Goal: Information Seeking & Learning: Learn about a topic

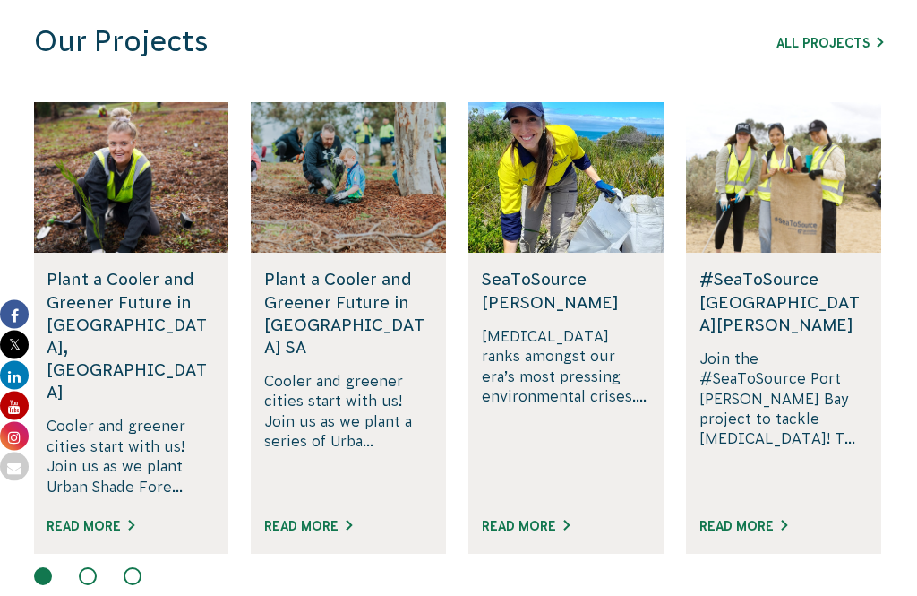
scroll to position [1232, 0]
click at [849, 38] on link "All Projects" at bounding box center [830, 43] width 107 height 14
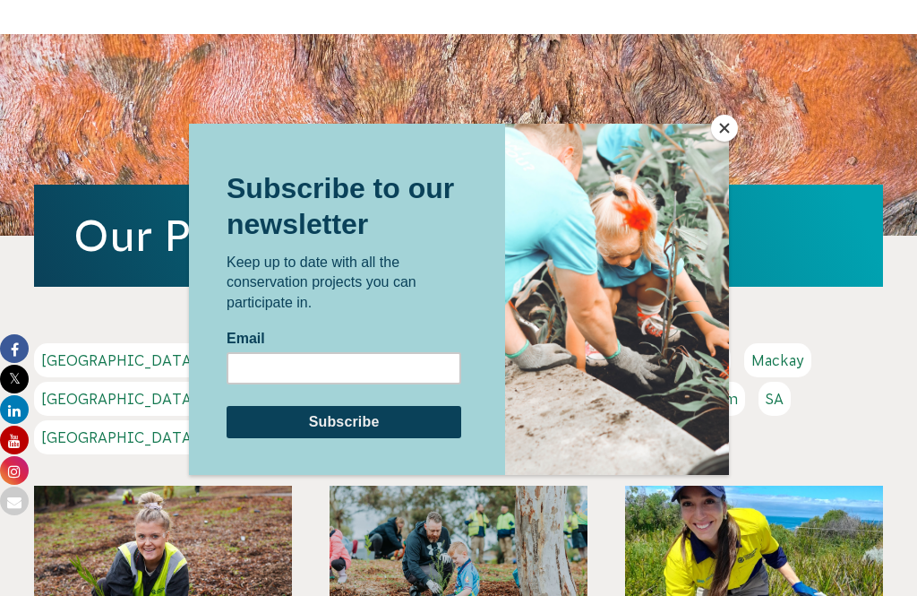
scroll to position [199, 0]
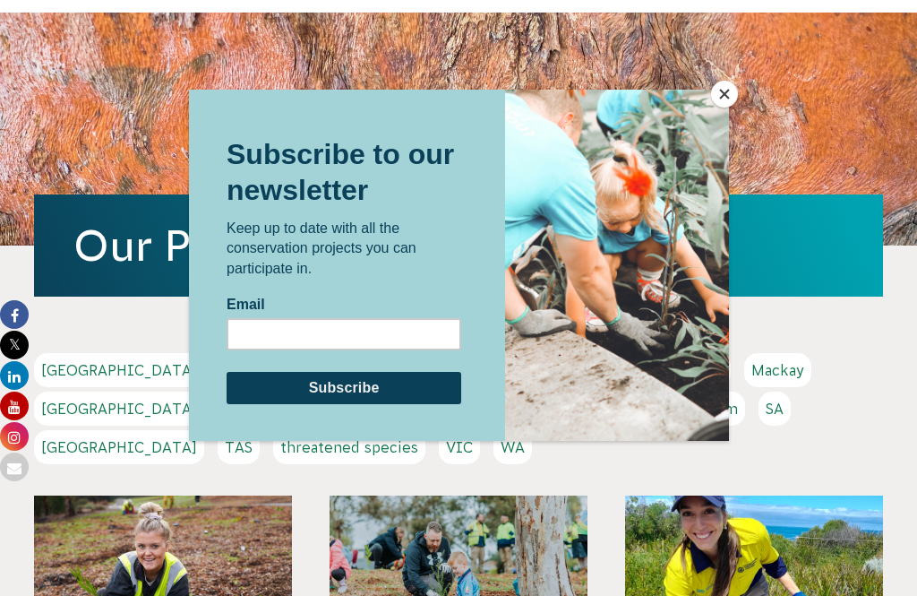
click at [728, 98] on button "Close" at bounding box center [724, 94] width 27 height 27
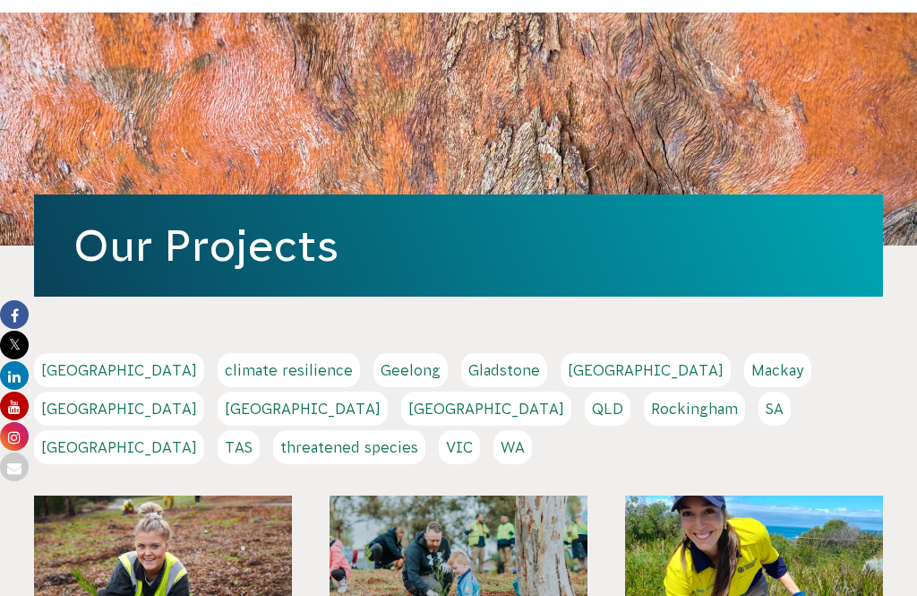
click at [204, 430] on link "[GEOGRAPHIC_DATA]" at bounding box center [119, 447] width 170 height 34
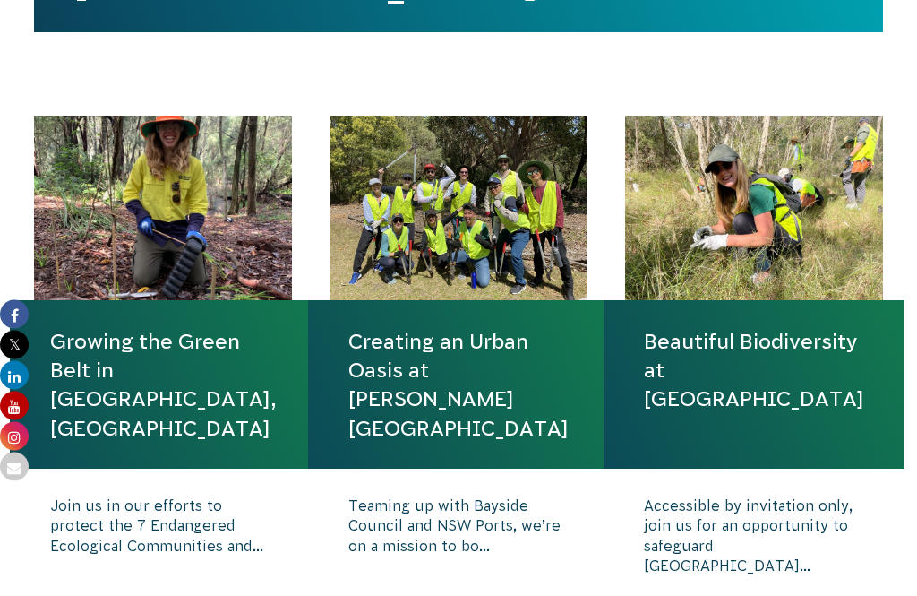
scroll to position [678, 0]
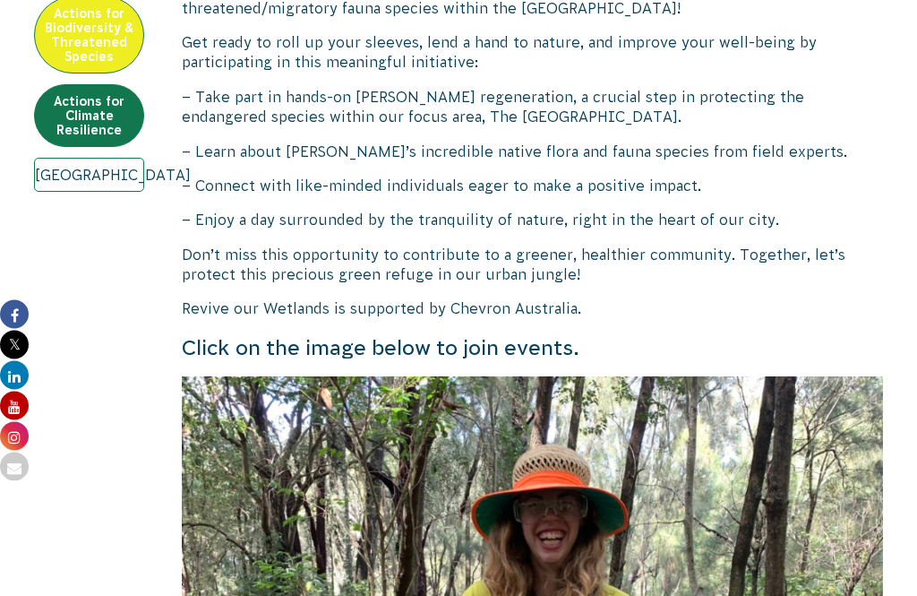
scroll to position [855, 0]
